Goal: Task Accomplishment & Management: Manage account settings

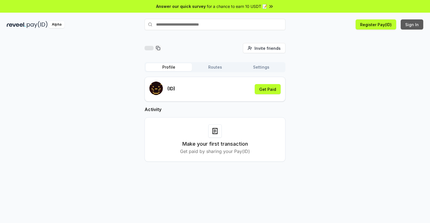
click at [412, 25] on button "Sign In" at bounding box center [412, 24] width 23 height 10
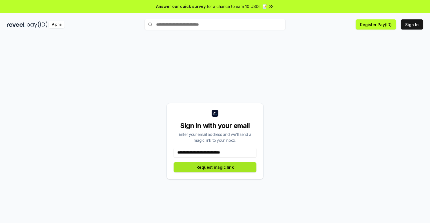
type input "**********"
click at [215, 167] on button "Request magic link" at bounding box center [215, 168] width 83 height 10
